Goal: Transaction & Acquisition: Purchase product/service

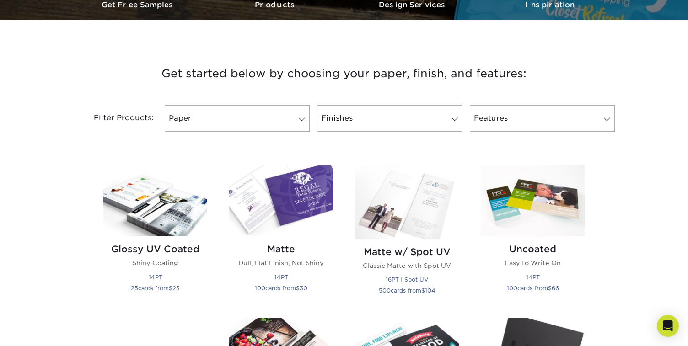
scroll to position [301, 0]
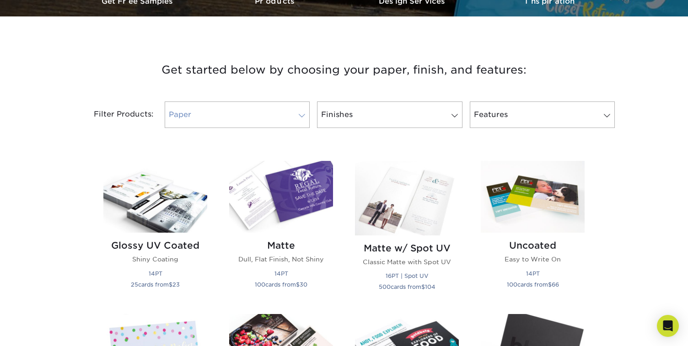
click at [292, 117] on link "Paper" at bounding box center [237, 115] width 145 height 27
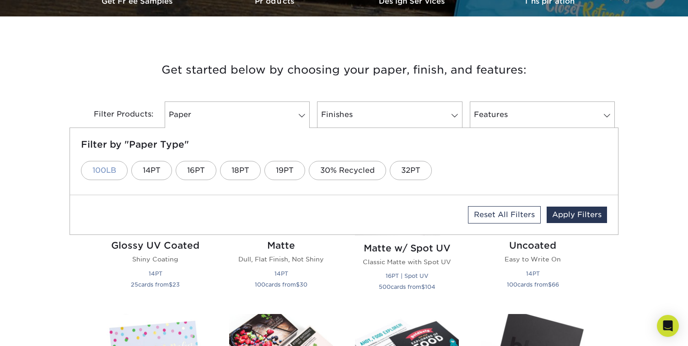
click at [114, 172] on link "100LB" at bounding box center [104, 170] width 47 height 19
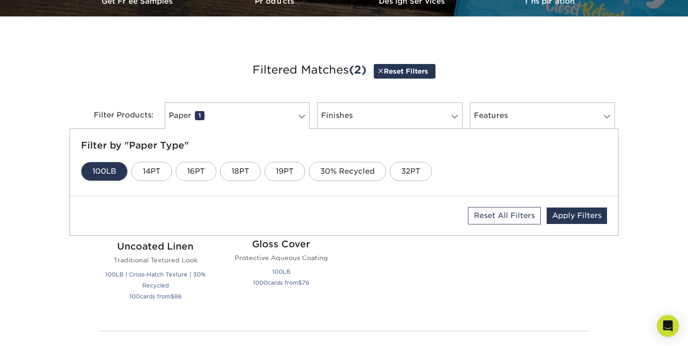
click at [199, 215] on div "Reset All Filters Apply Filters" at bounding box center [344, 215] width 548 height 39
click at [385, 117] on link "Finishes 0" at bounding box center [389, 115] width 145 height 27
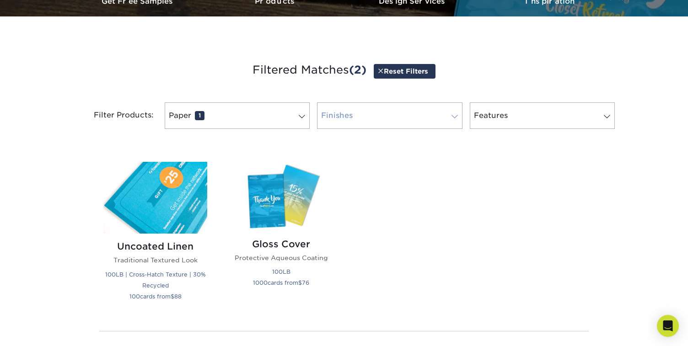
click at [385, 117] on link "Finishes 0" at bounding box center [389, 115] width 145 height 27
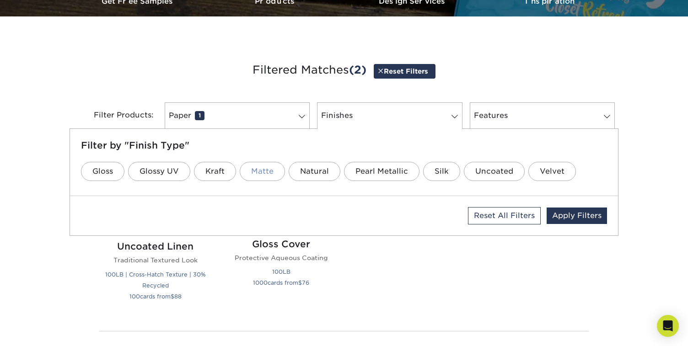
click at [257, 171] on link "Matte" at bounding box center [262, 171] width 45 height 19
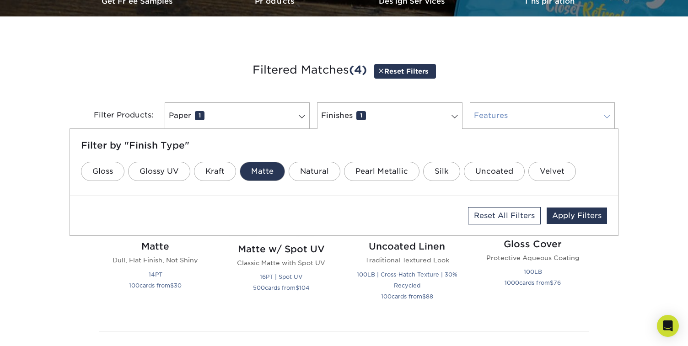
click at [482, 118] on link "Features 0" at bounding box center [542, 115] width 145 height 27
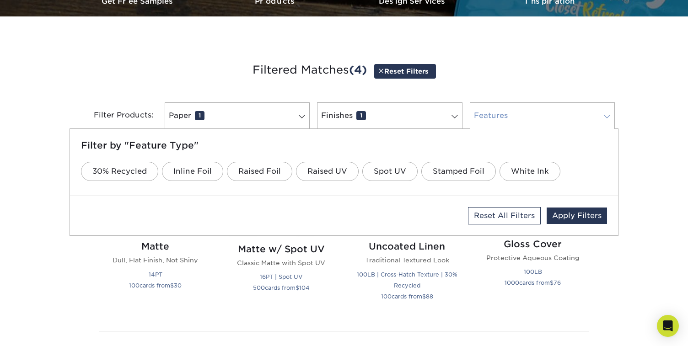
click at [581, 122] on link "Features 0" at bounding box center [542, 115] width 145 height 27
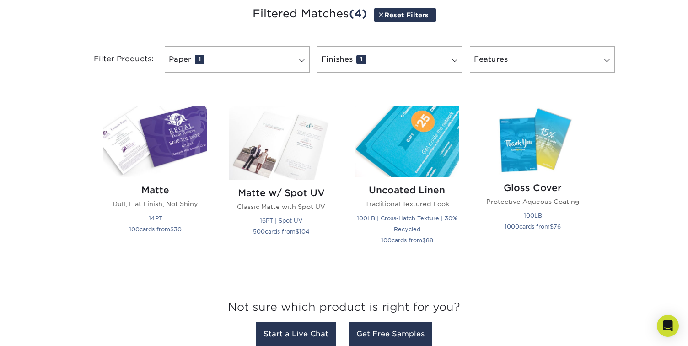
scroll to position [358, 0]
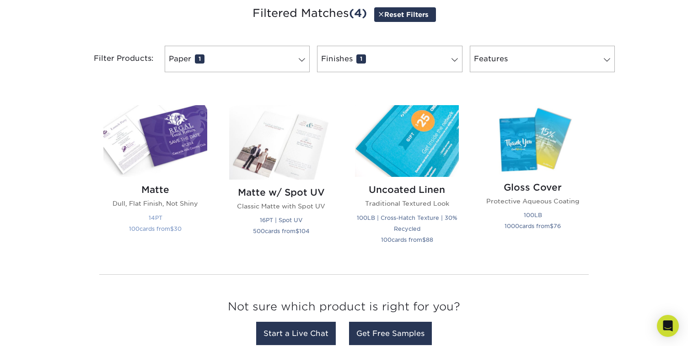
click at [164, 138] on img at bounding box center [155, 141] width 104 height 72
